Goal: Task Accomplishment & Management: Complete application form

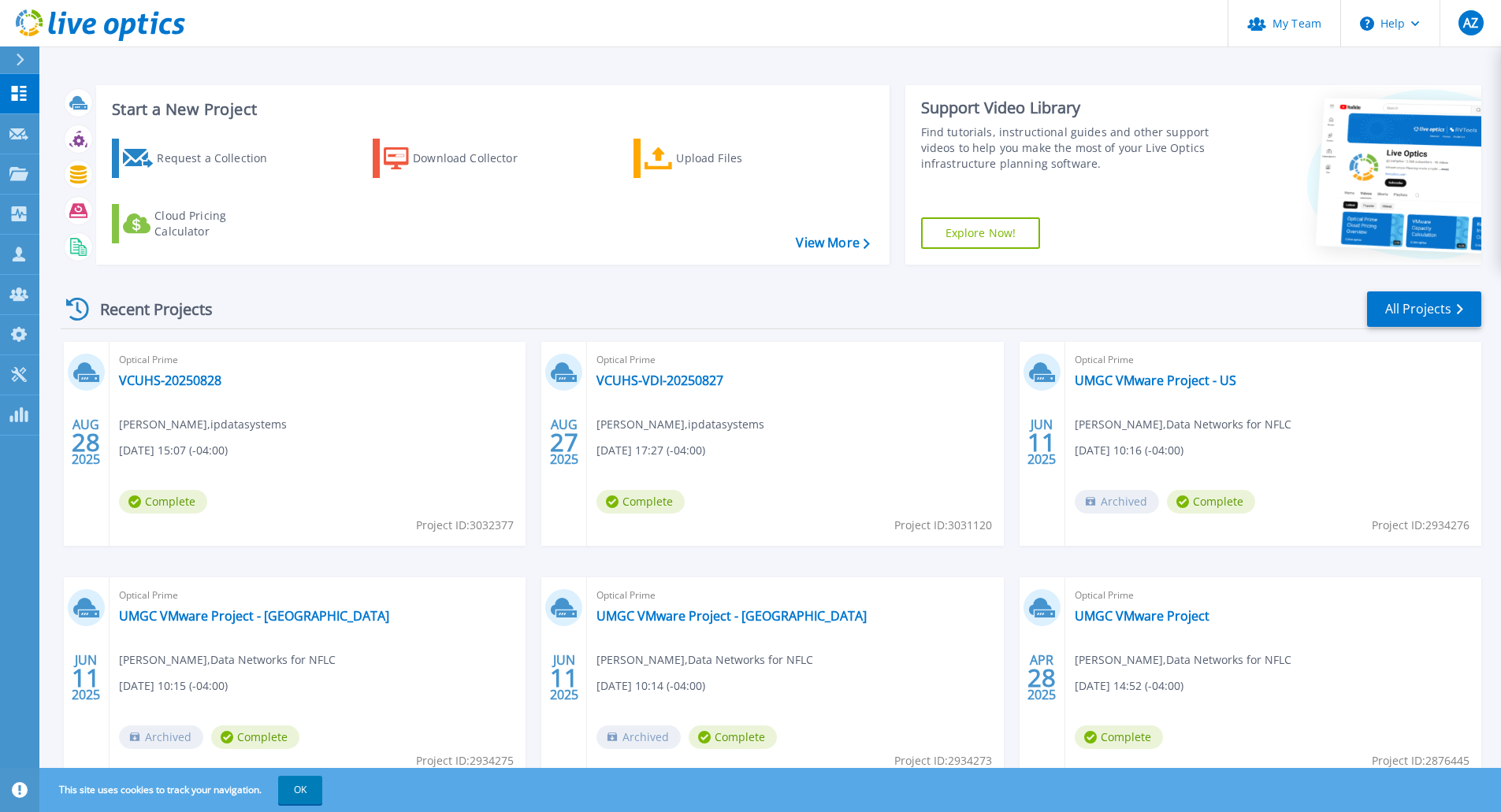
click at [29, 64] on div at bounding box center [26, 59] width 25 height 27
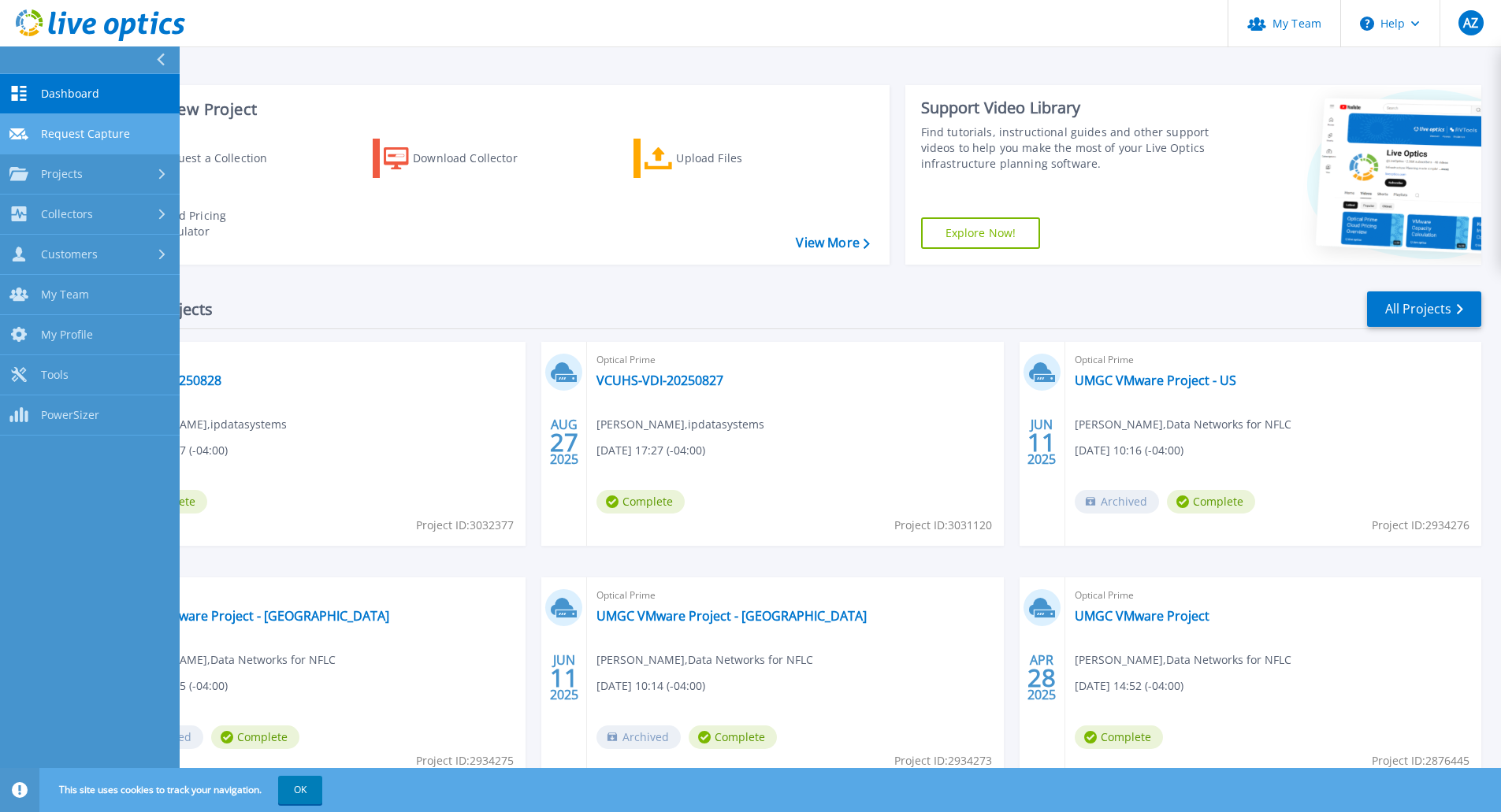
click at [126, 140] on span "Request Capture" at bounding box center [85, 133] width 89 height 14
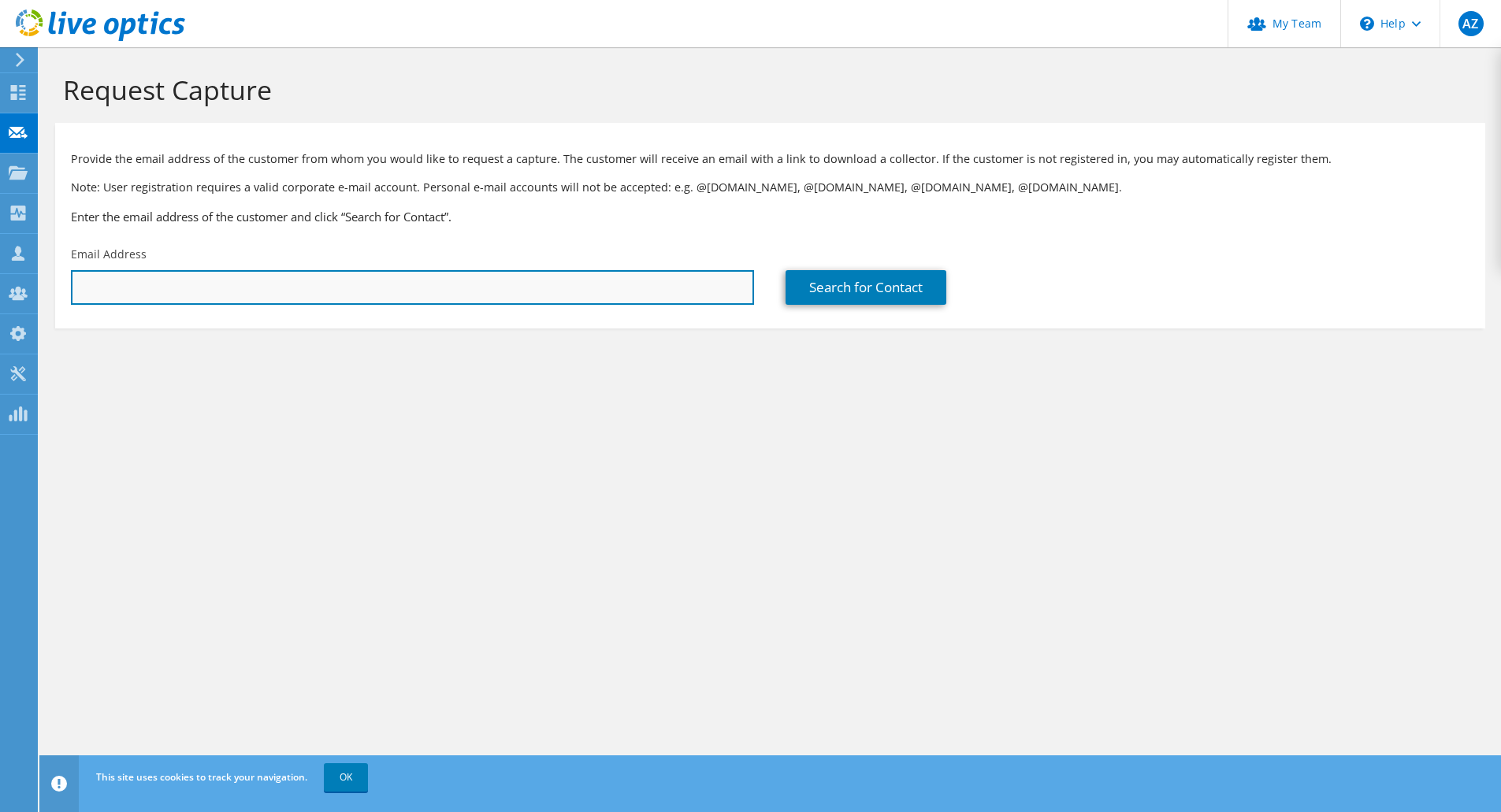
click at [328, 277] on input "text" at bounding box center [412, 287] width 683 height 35
paste input "william.keeney@aoncology.com"
type input "william.keeney@aoncology.com"
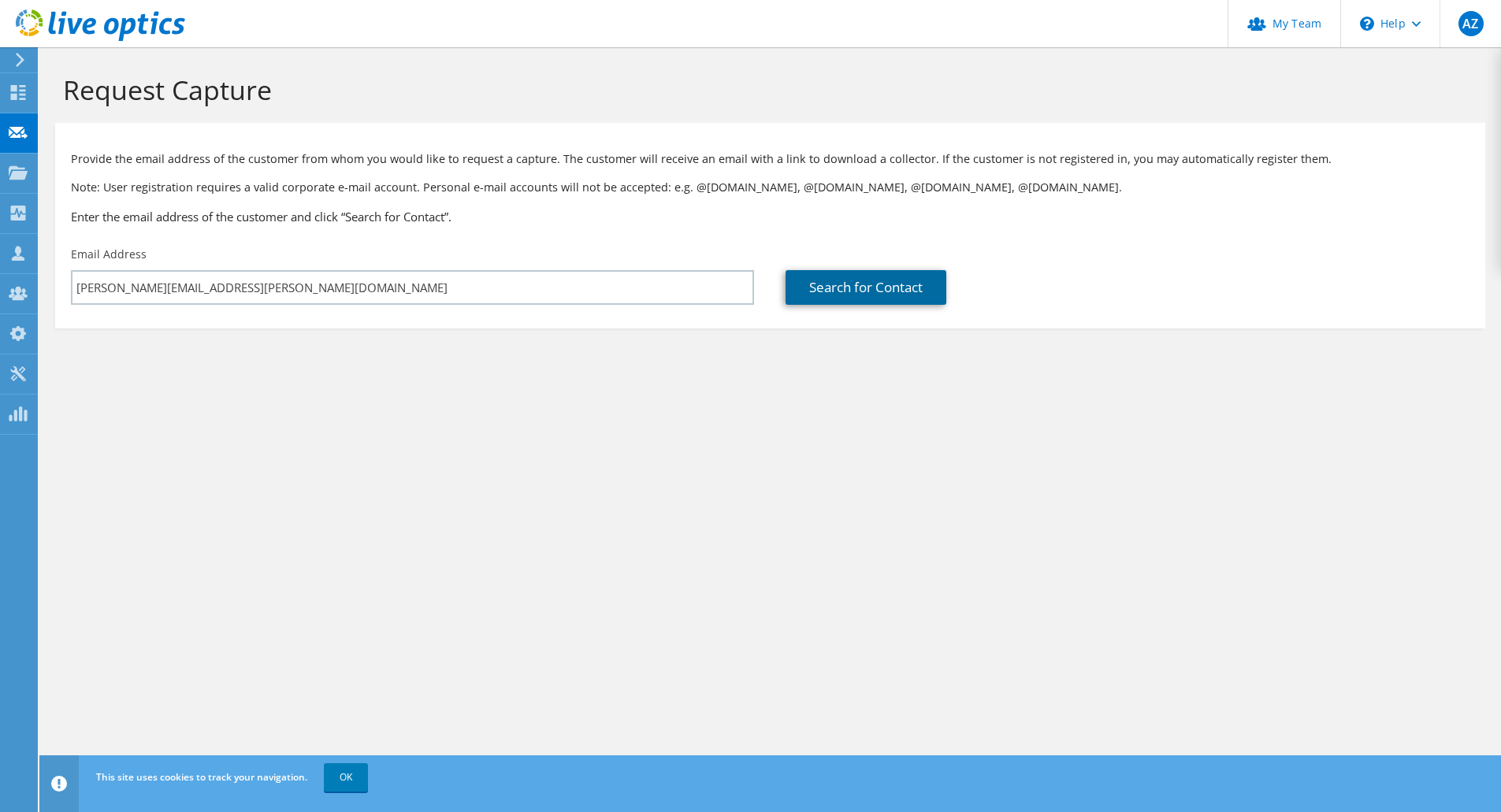
click at [826, 285] on link "Search for Contact" at bounding box center [866, 287] width 161 height 35
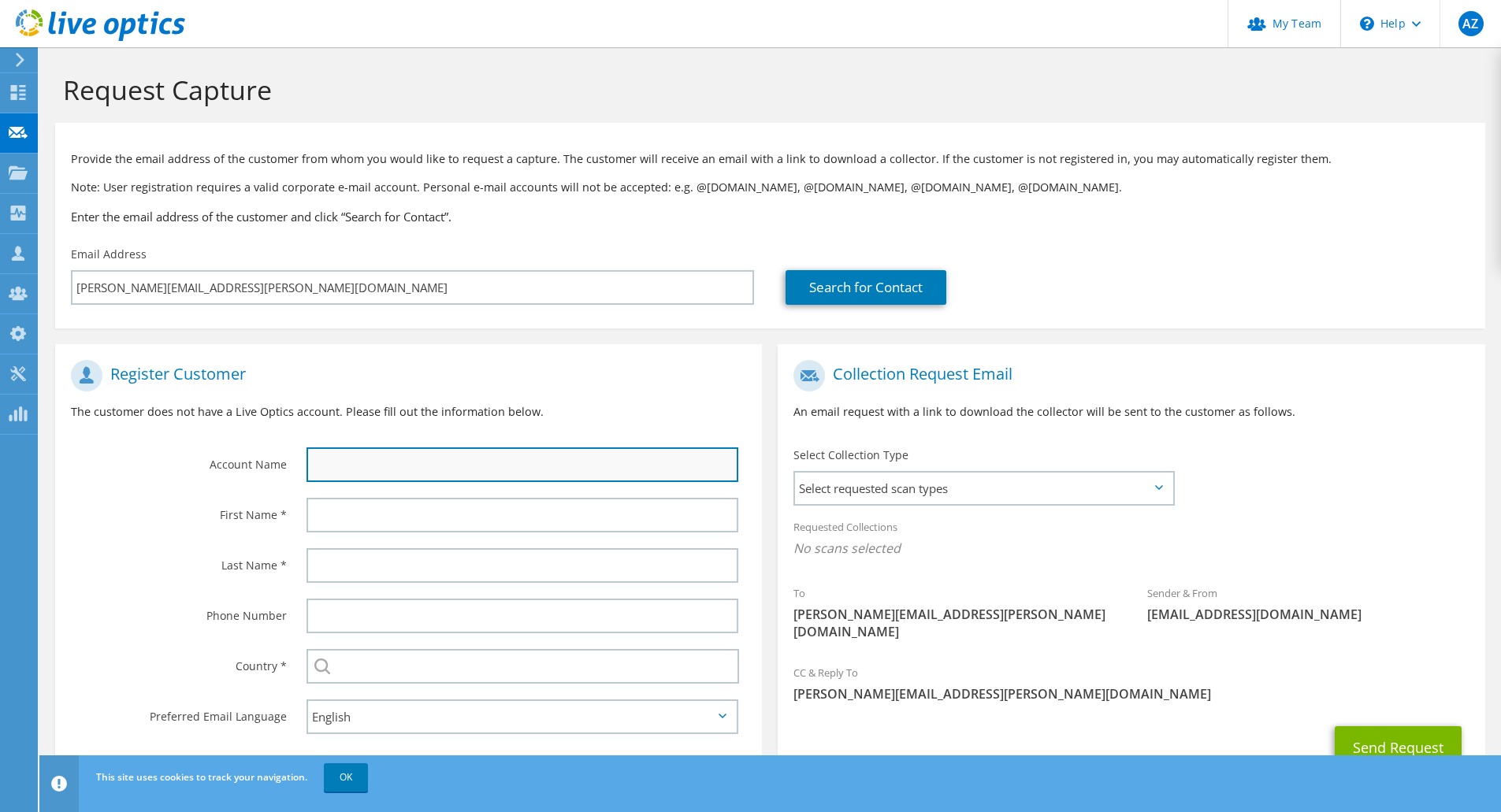
click at [372, 457] on input "text" at bounding box center [522, 465] width 432 height 35
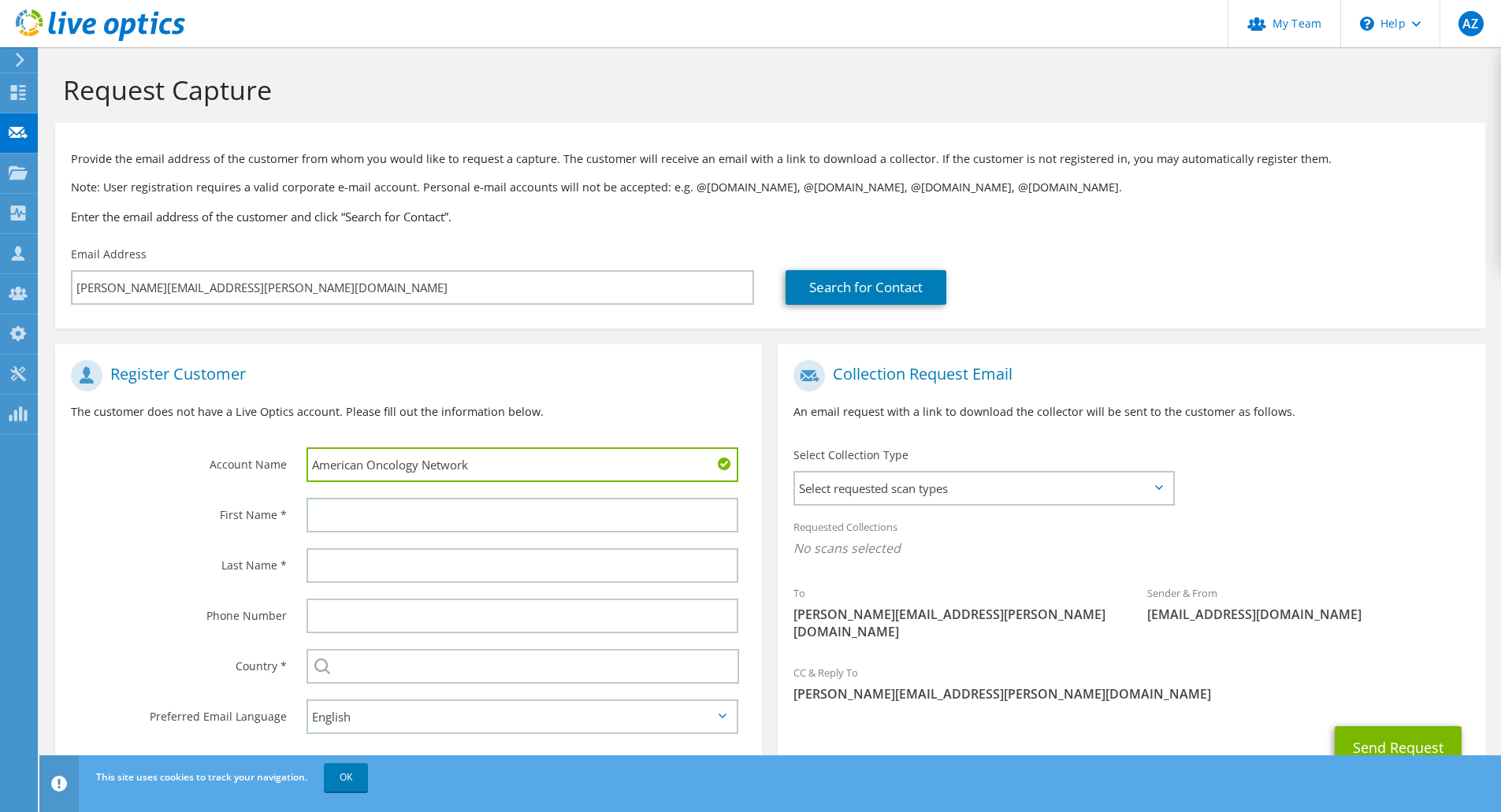
type input "American Oncology Network"
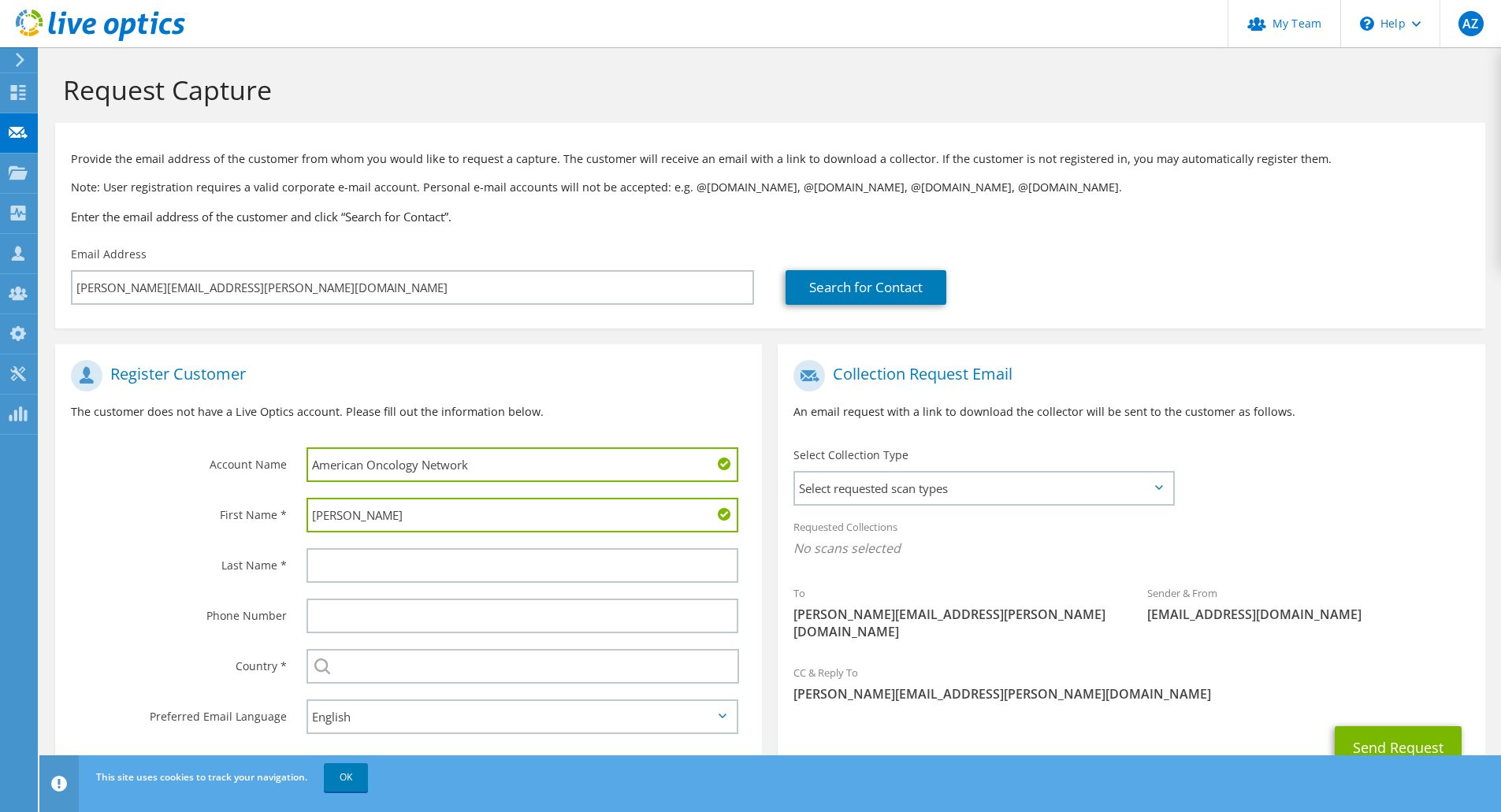
type input "William"
type input "Keeney"
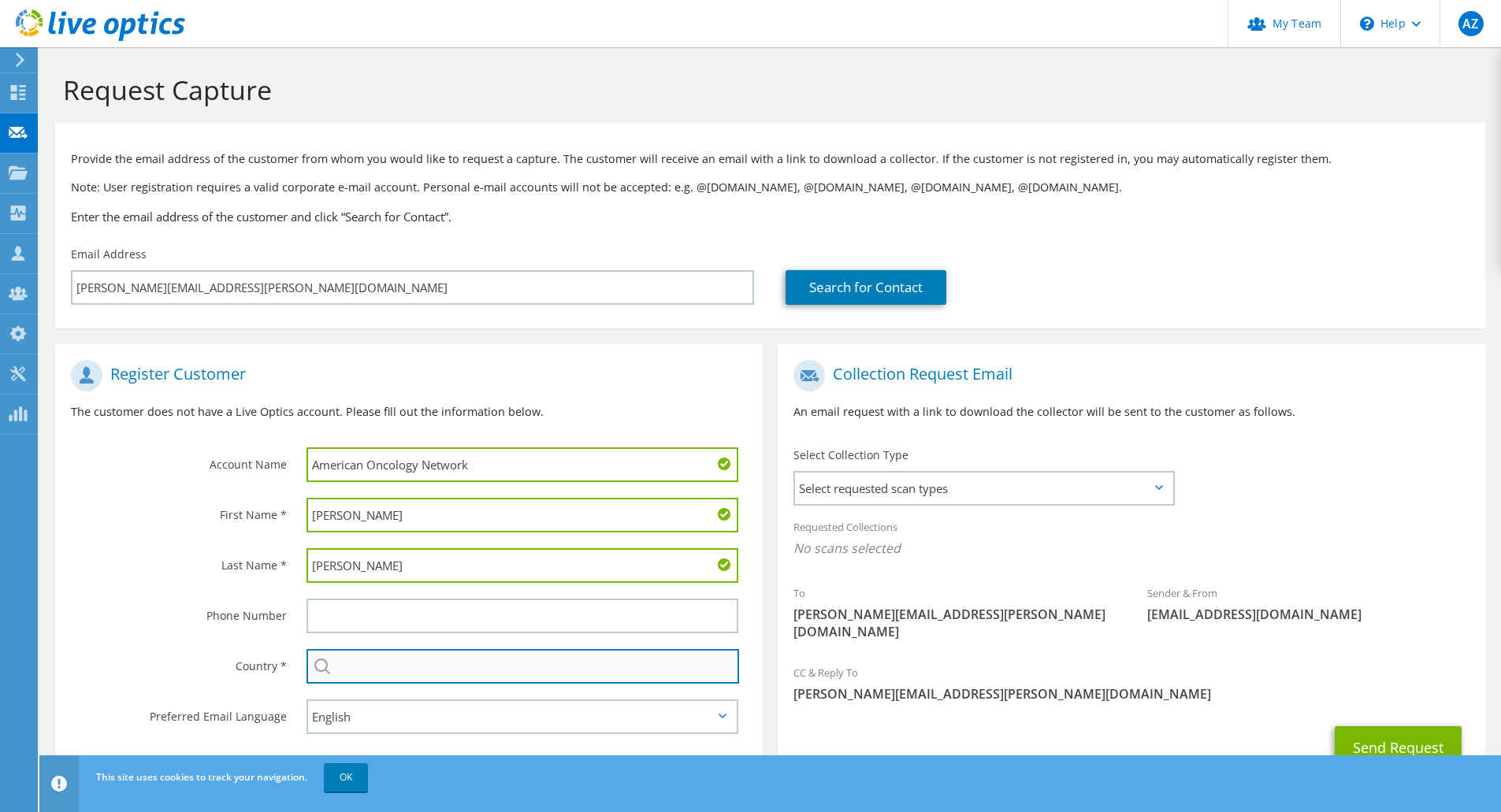
click at [436, 668] on input "text" at bounding box center [523, 667] width 433 height 35
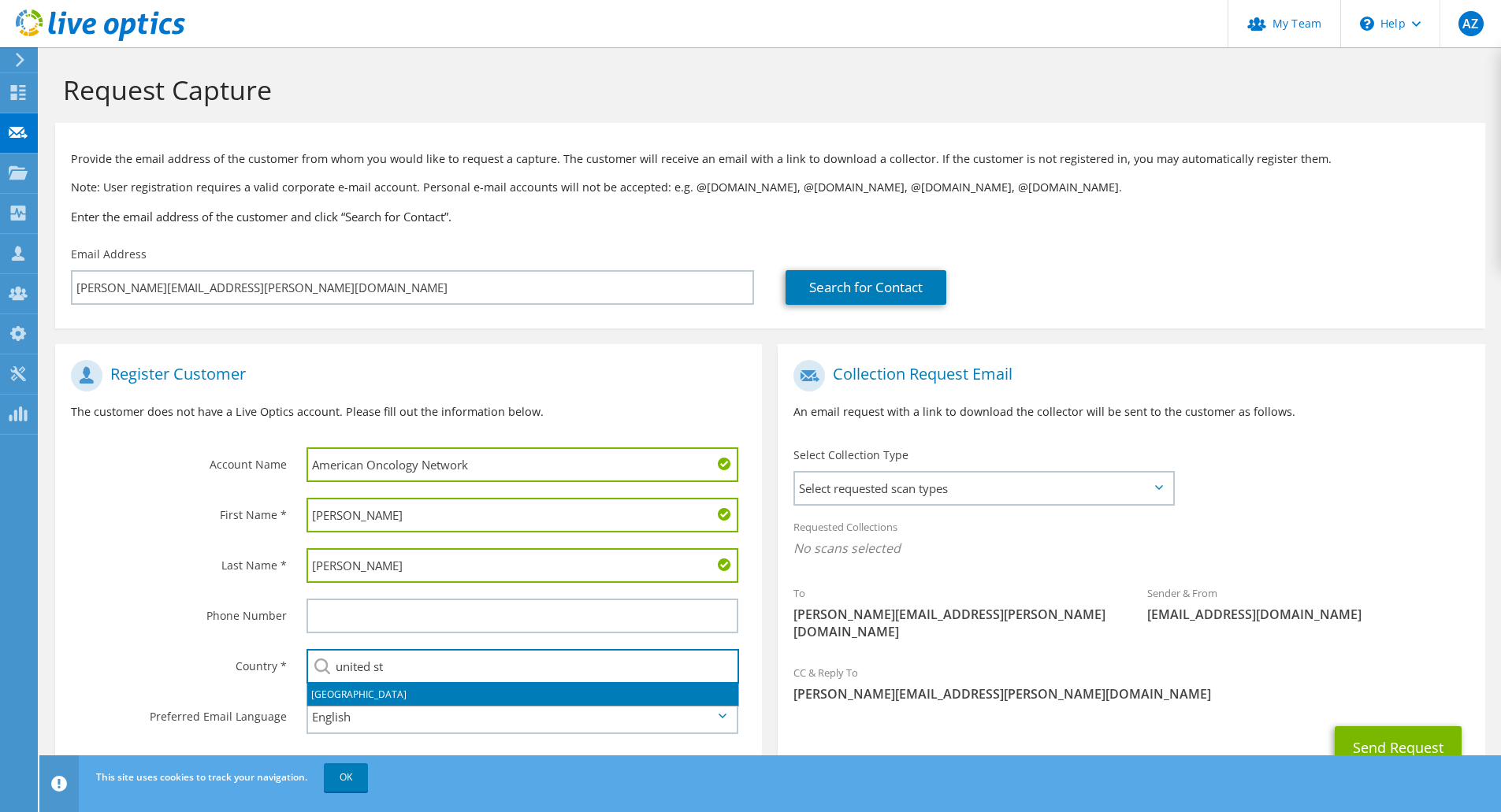
click at [442, 690] on li "[GEOGRAPHIC_DATA]" at bounding box center [523, 695] width 431 height 22
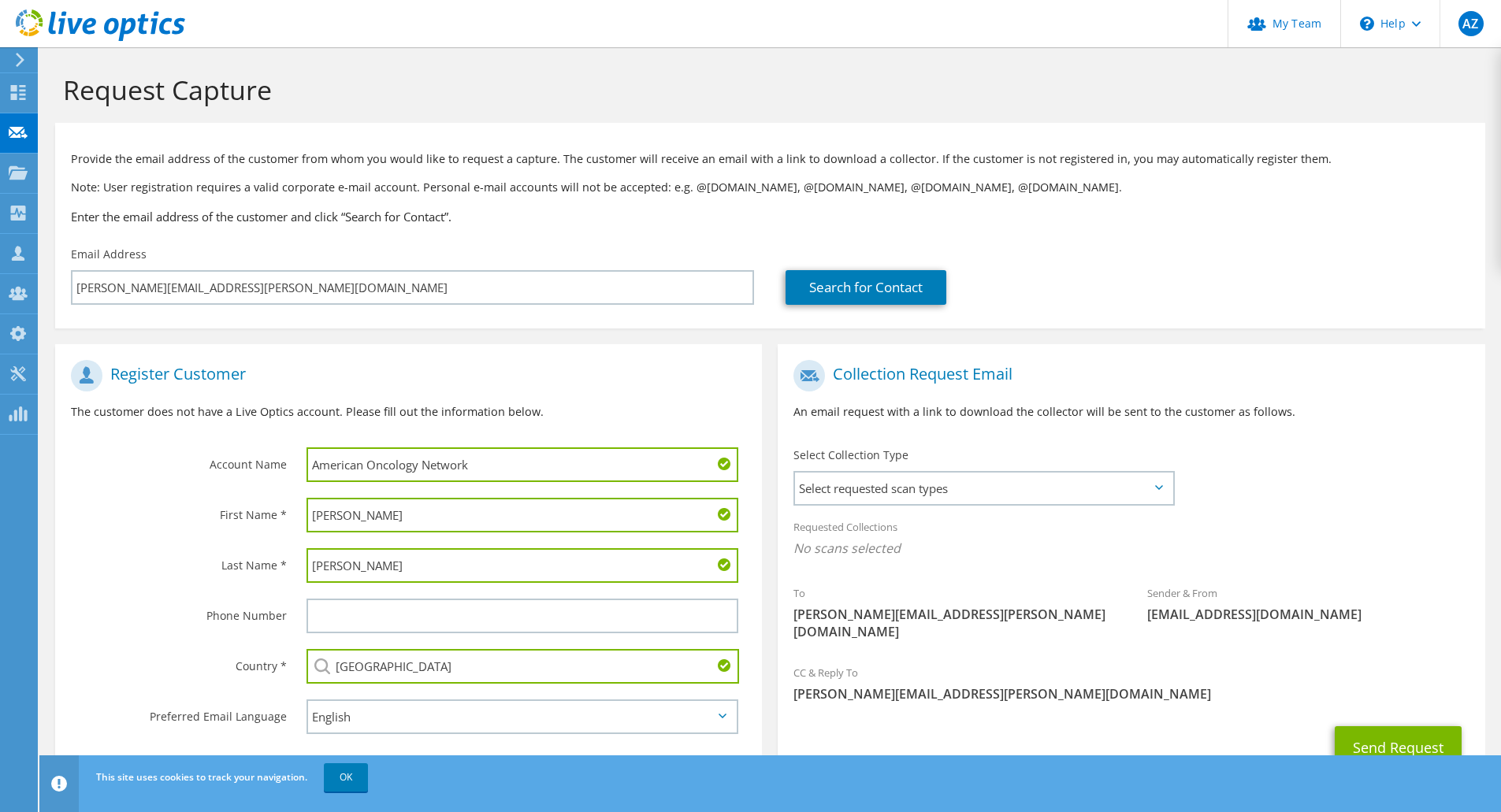
scroll to position [50, 0]
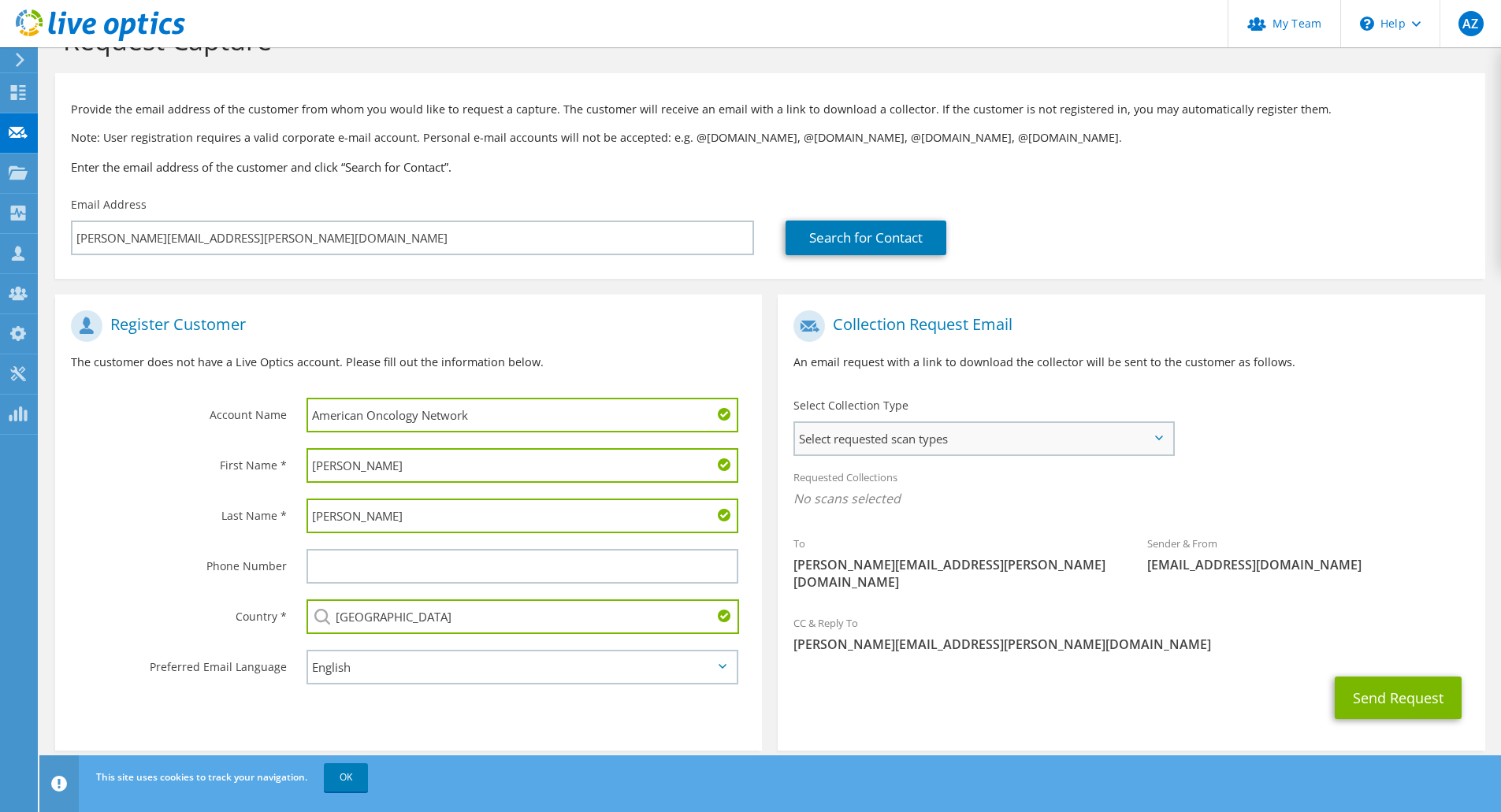
type input "[GEOGRAPHIC_DATA]"
click at [957, 441] on span "Select requested scan types" at bounding box center [983, 439] width 377 height 31
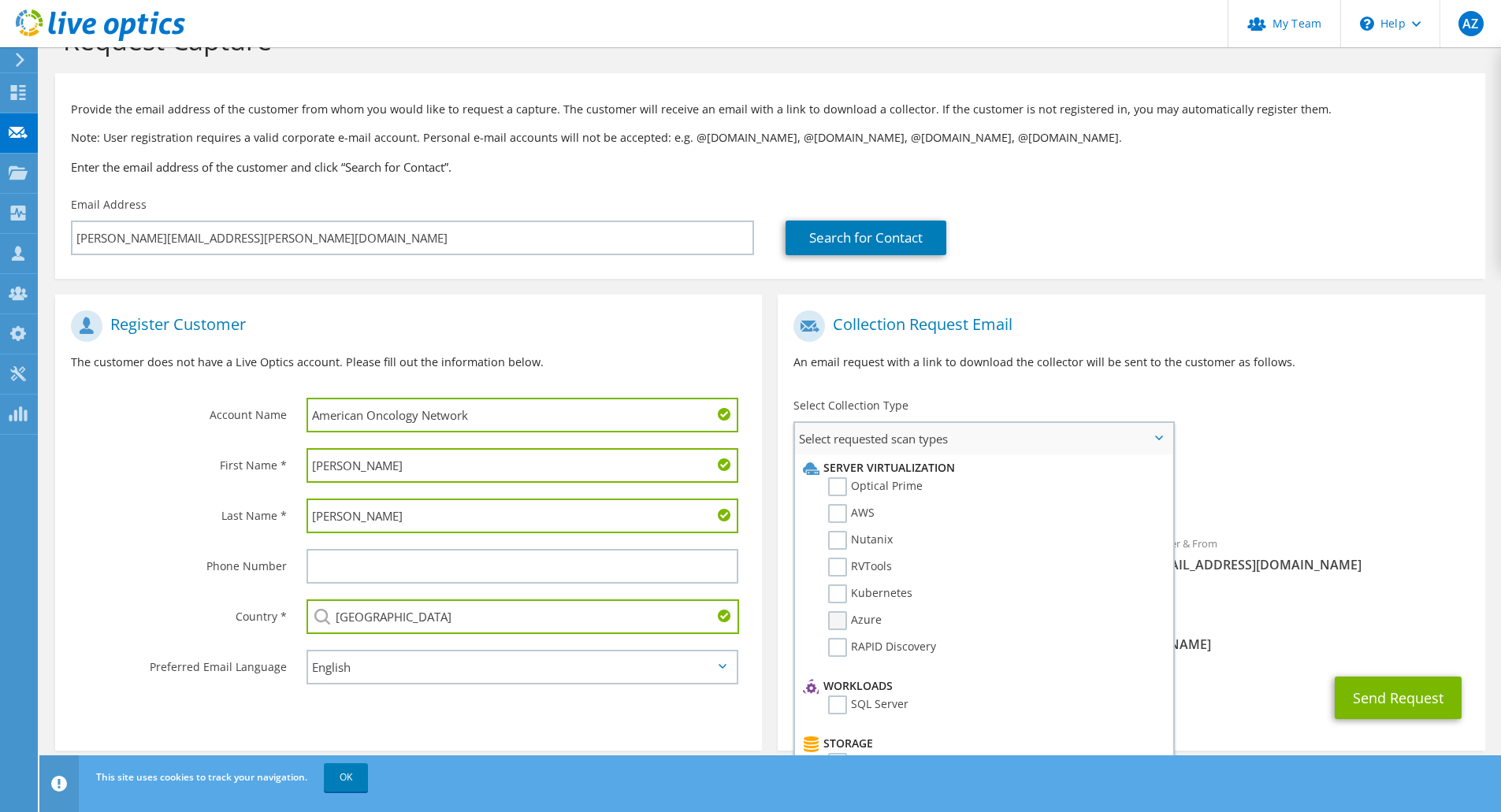
click at [833, 617] on label "Azure" at bounding box center [855, 621] width 54 height 18
click at [0, 0] on input "Azure" at bounding box center [0, 0] width 0 height 0
click at [839, 493] on label "Optical Prime" at bounding box center [875, 487] width 94 height 18
click at [0, 0] on input "Optical Prime" at bounding box center [0, 0] width 0 height 0
click at [836, 565] on label "RVTools" at bounding box center [860, 567] width 64 height 18
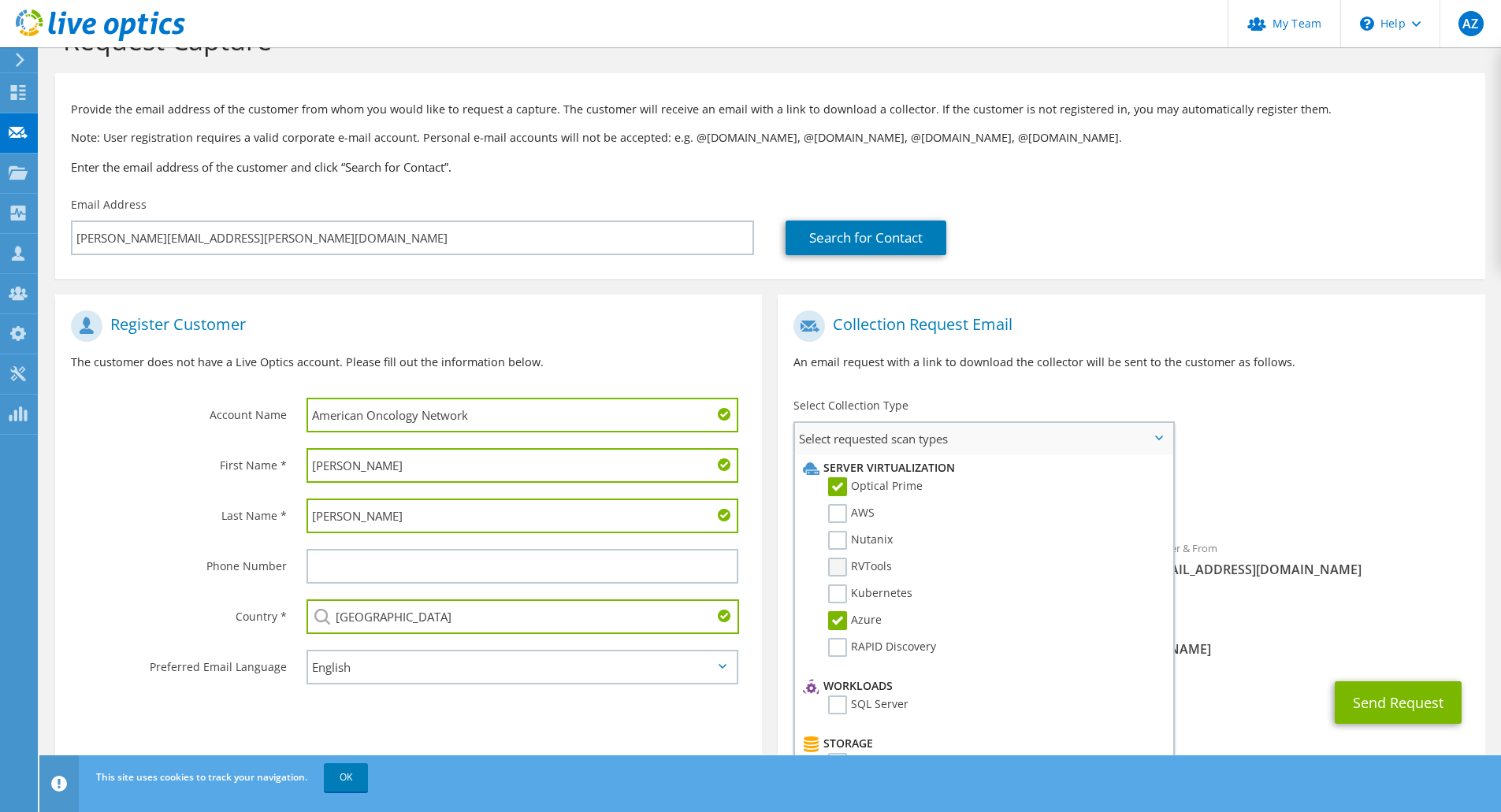
click at [0, 0] on input "RVTools" at bounding box center [0, 0] width 0 height 0
click at [841, 597] on label "Kubernetes" at bounding box center [870, 594] width 84 height 18
click at [0, 0] on input "Kubernetes" at bounding box center [0, 0] width 0 height 0
click at [844, 710] on label "SQL Server" at bounding box center [868, 705] width 80 height 18
click at [0, 0] on input "SQL Server" at bounding box center [0, 0] width 0 height 0
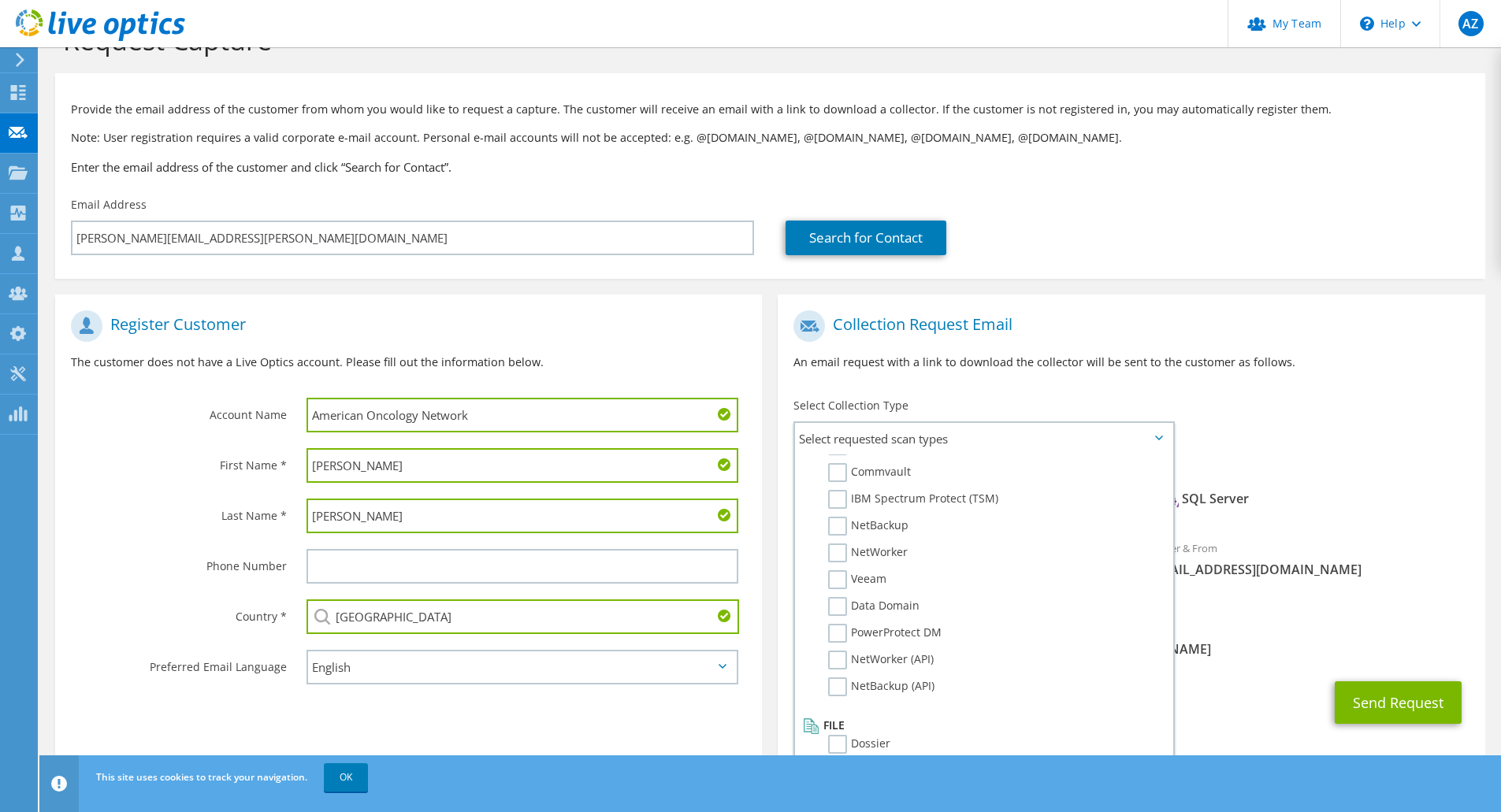
scroll to position [55, 0]
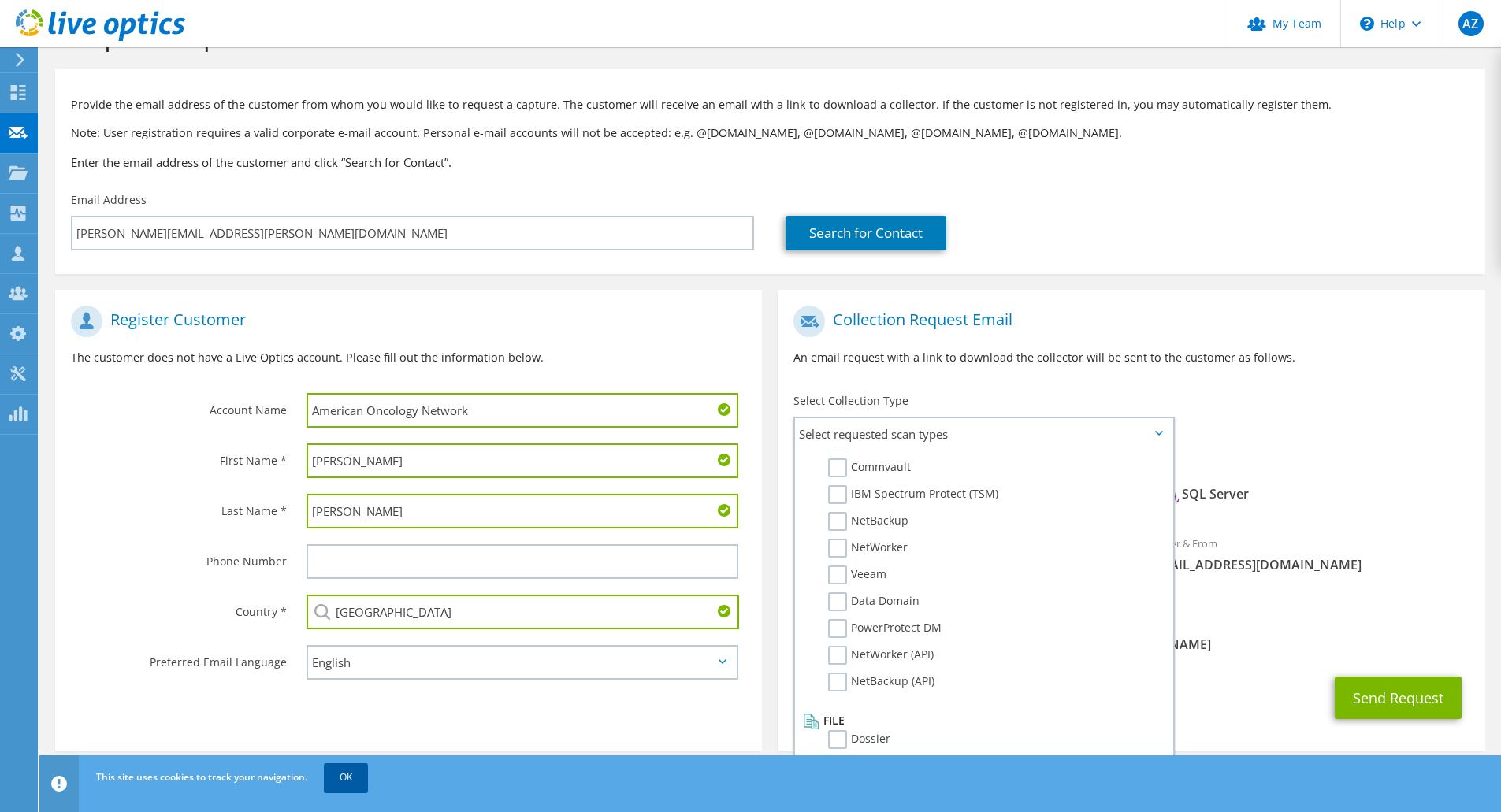
click at [365, 778] on link "OK" at bounding box center [346, 777] width 44 height 29
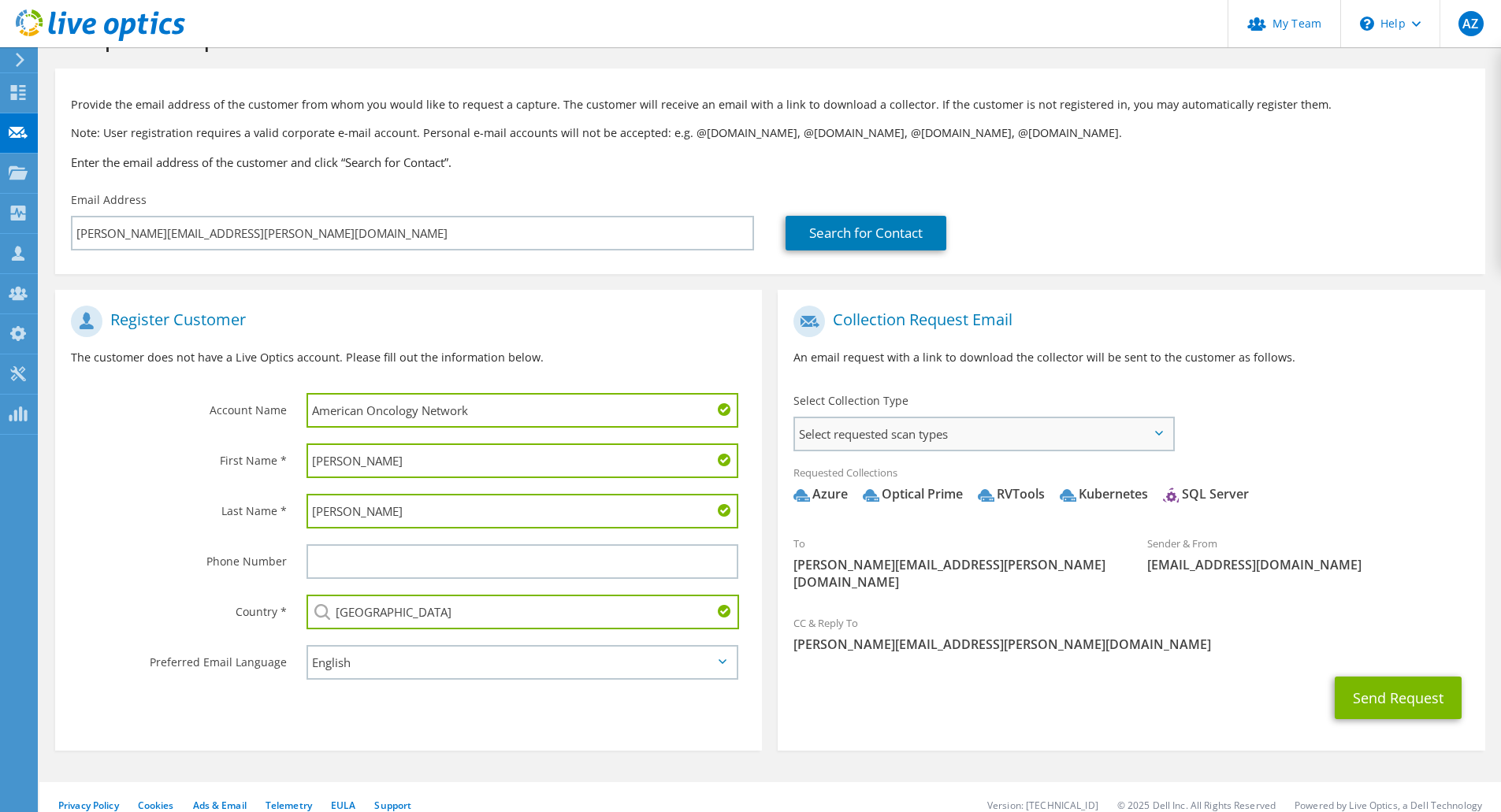
click at [1050, 426] on span "Select requested scan types" at bounding box center [983, 434] width 377 height 31
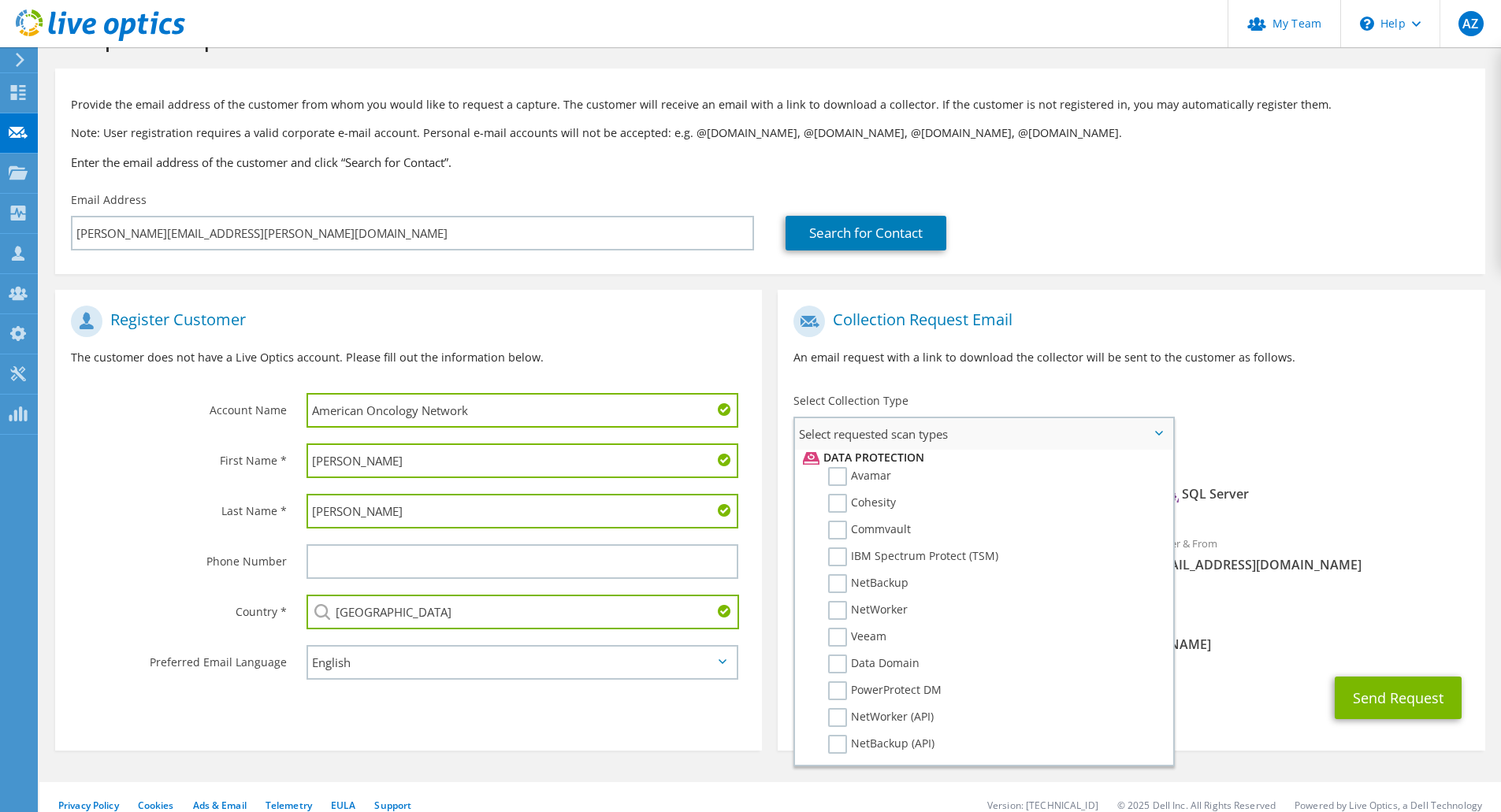
scroll to position [749, 0]
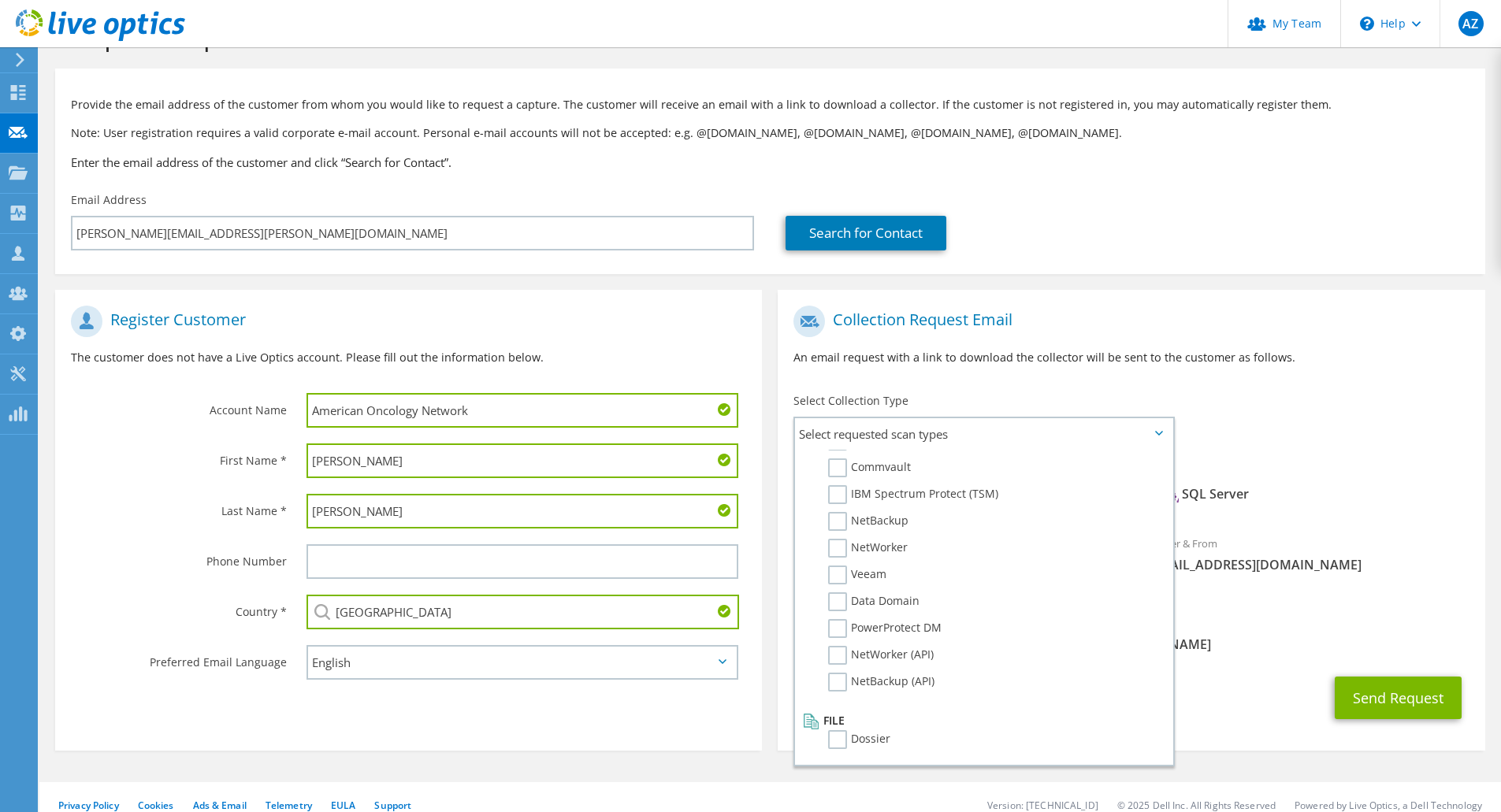
click at [1247, 551] on div "Sender & From liveoptics@liveoptics.com" at bounding box center [1309, 553] width 354 height 55
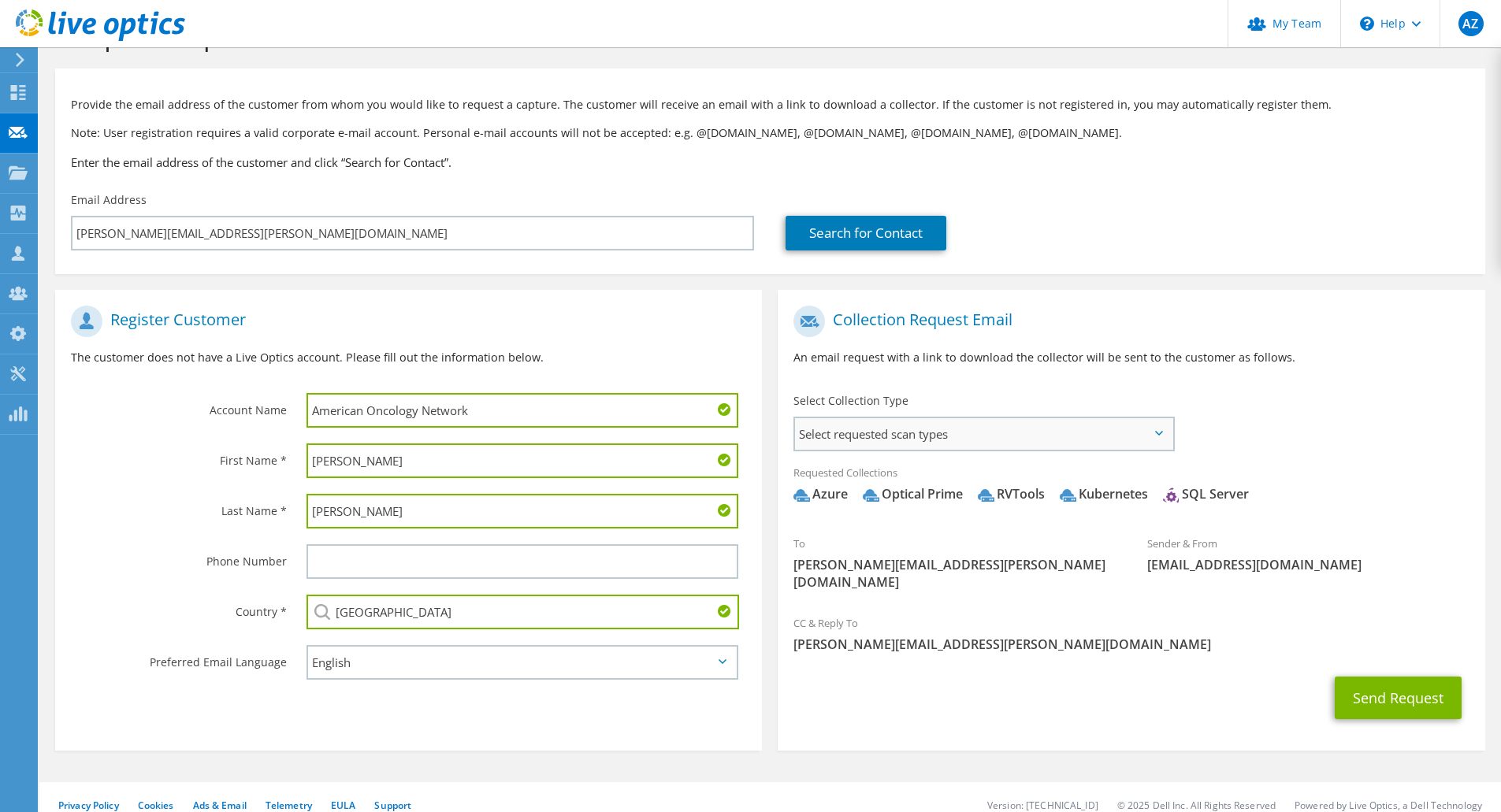
click at [1151, 447] on span "Select requested scan types" at bounding box center [983, 434] width 377 height 31
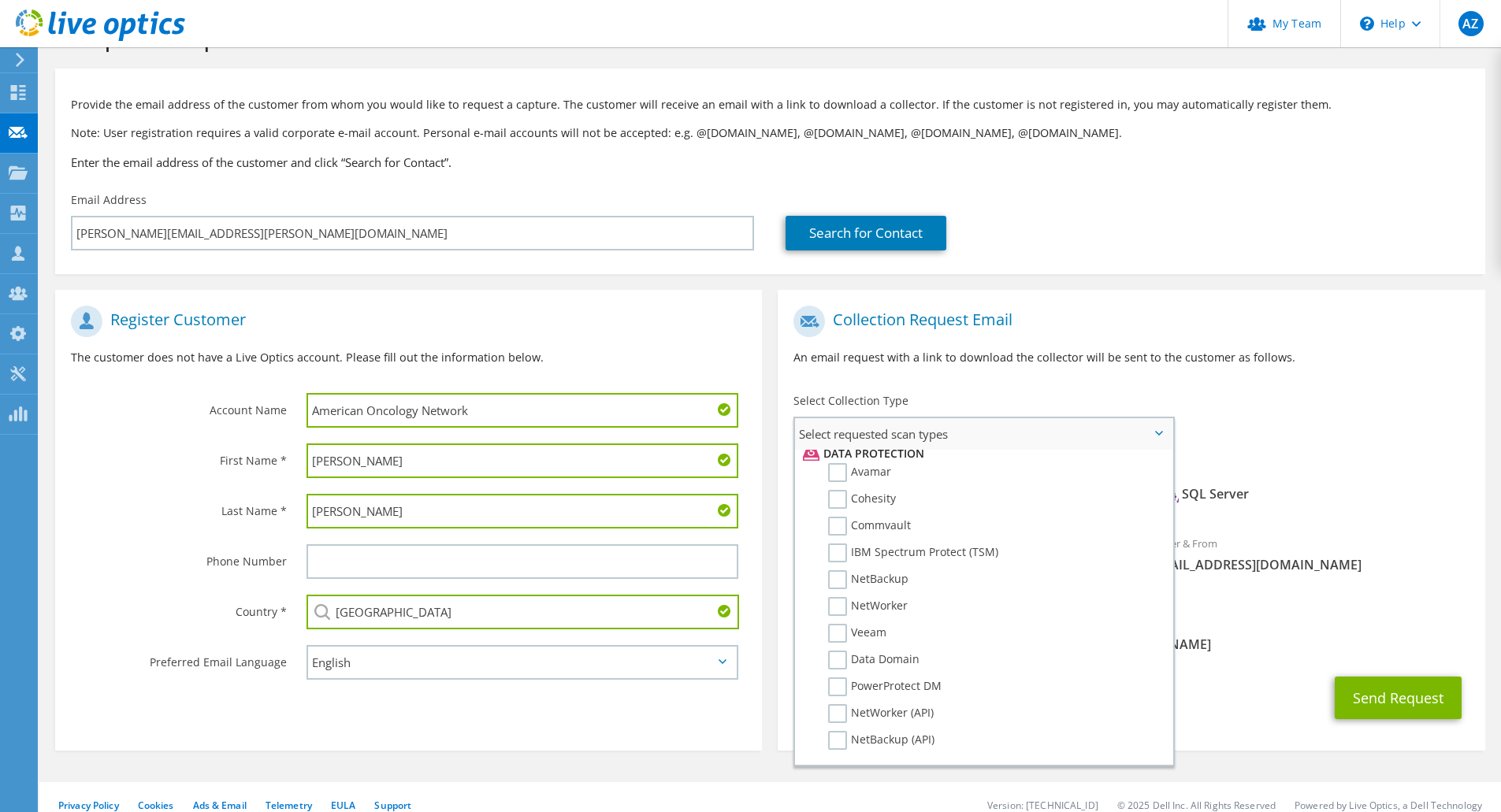
scroll to position [687, 0]
click at [1225, 669] on div "Send Request" at bounding box center [1131, 697] width 707 height 58
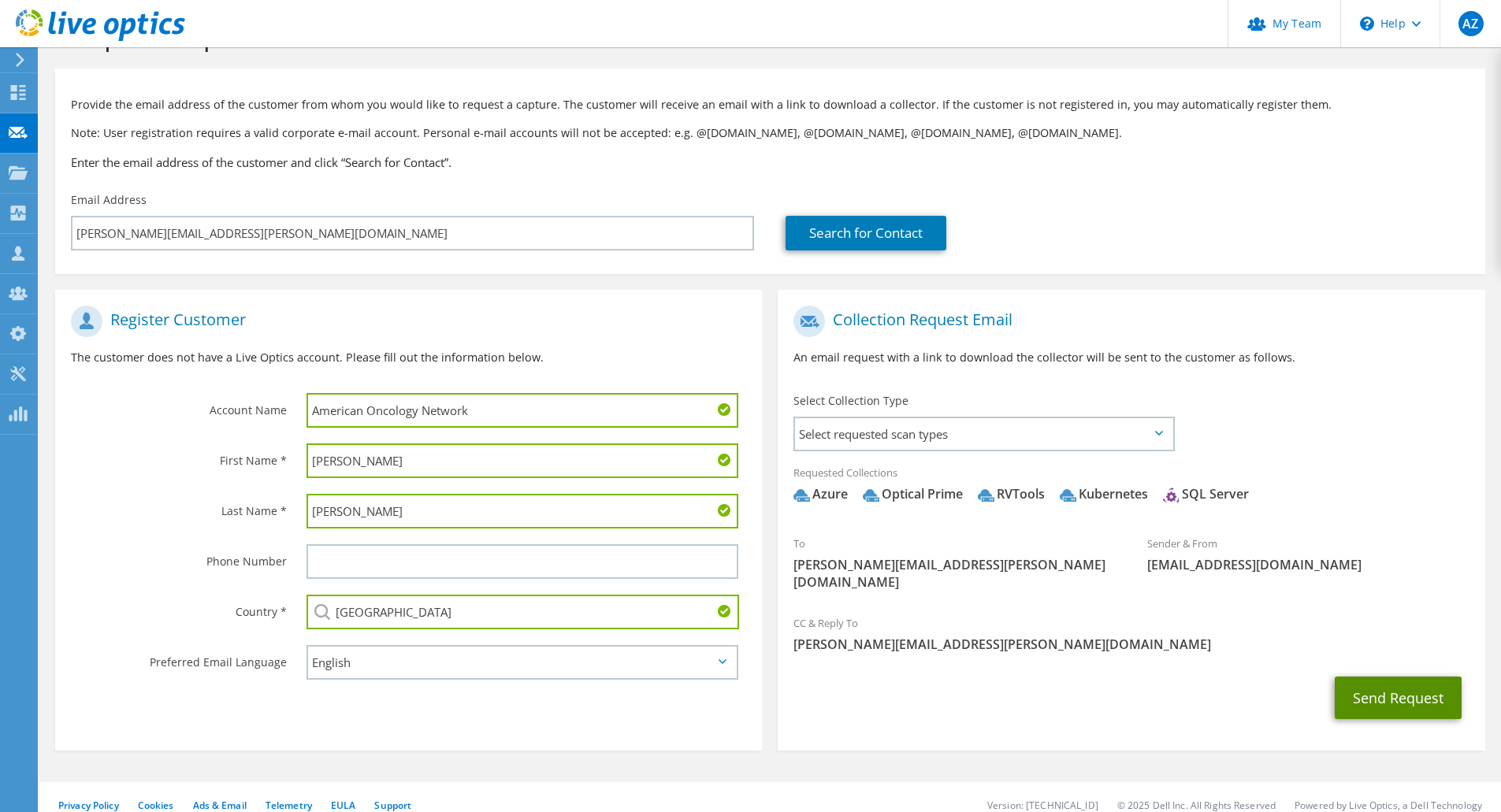
click at [1407, 681] on button "Send Request" at bounding box center [1398, 698] width 127 height 42
